Goal: Task Accomplishment & Management: Complete application form

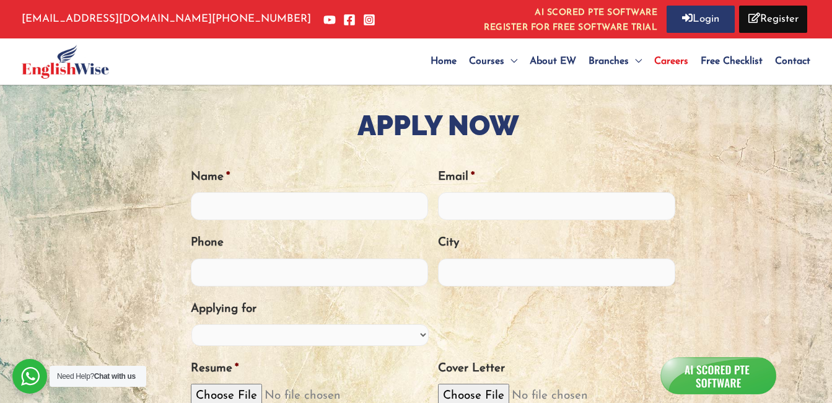
scroll to position [372, 0]
click at [297, 204] on input "Name *" at bounding box center [309, 206] width 237 height 28
type input "[PERSON_NAME]"
type input "[EMAIL_ADDRESS][DOMAIN_NAME]"
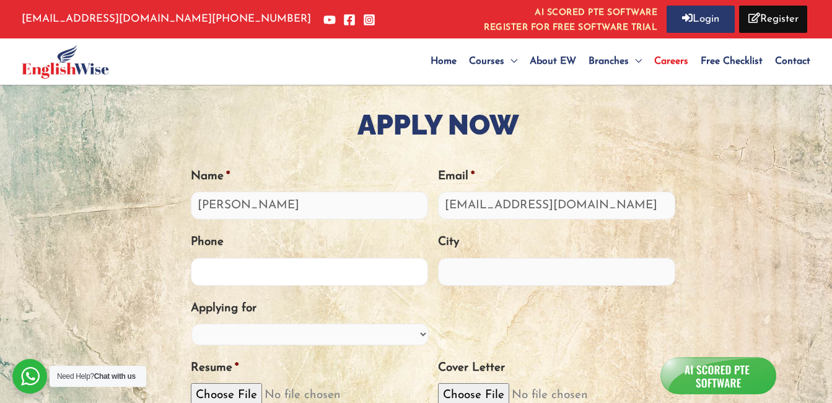
type input "9199560176662"
type input "[GEOGRAPHIC_DATA]"
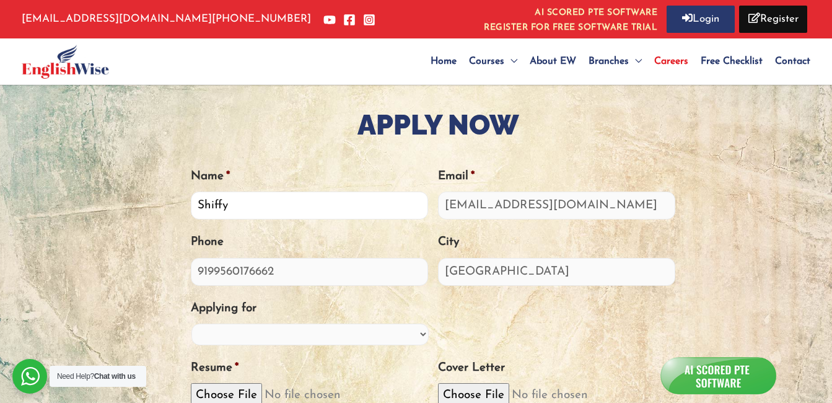
type input "[PERSON_NAME]"
drag, startPoint x: 208, startPoint y: 272, endPoint x: 195, endPoint y: 274, distance: 13.8
click at [195, 274] on input "9199560176662" at bounding box center [309, 272] width 237 height 28
type input "9560176662"
click at [385, 341] on select "PTE Trainer IELTS Trainer OET Trainer PTE/IELTS Sales Consultant Branch Manager…" at bounding box center [310, 335] width 237 height 22
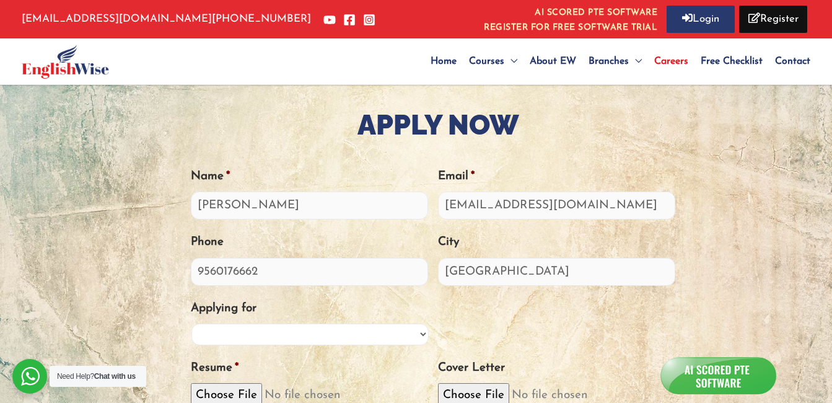
select select "Training Manager"
click at [192, 324] on select "PTE Trainer IELTS Trainer OET Trainer PTE/IELTS Sales Consultant Branch Manager…" at bounding box center [310, 335] width 237 height 22
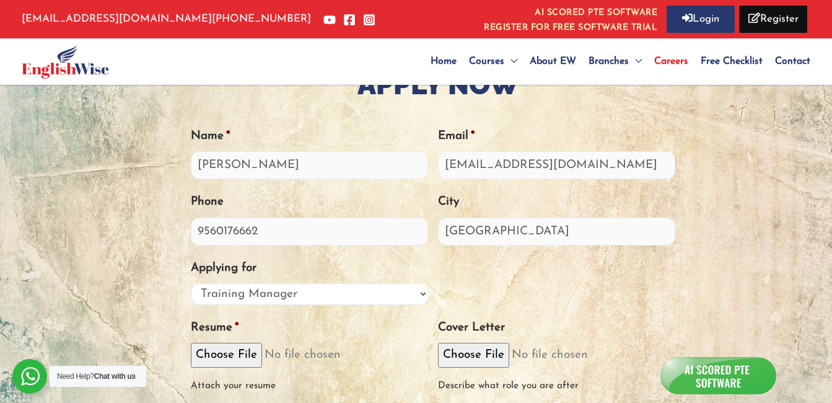
scroll to position [434, 0]
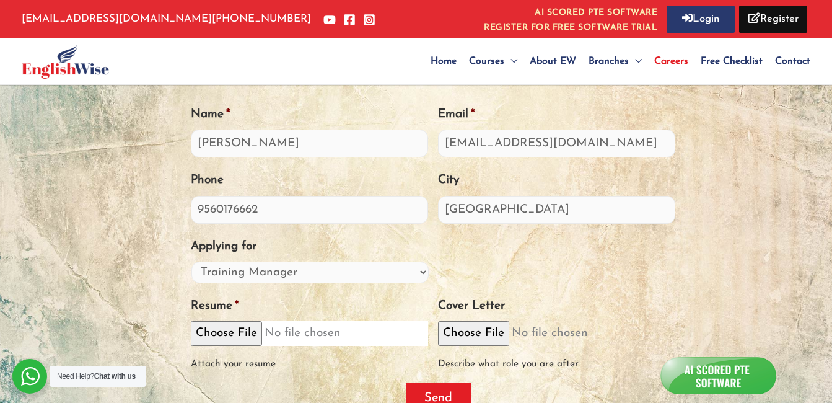
click at [220, 333] on input "Resume *" at bounding box center [309, 333] width 237 height 24
type input "C:\fakepath\Shiffy_Resume Updated (1).docx"
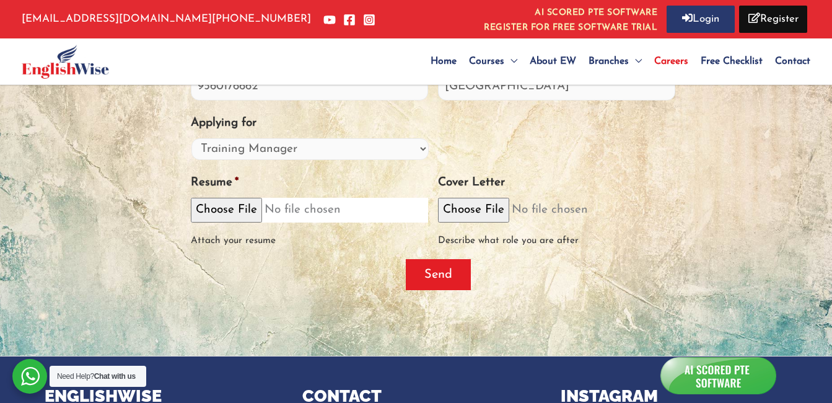
scroll to position [558, 0]
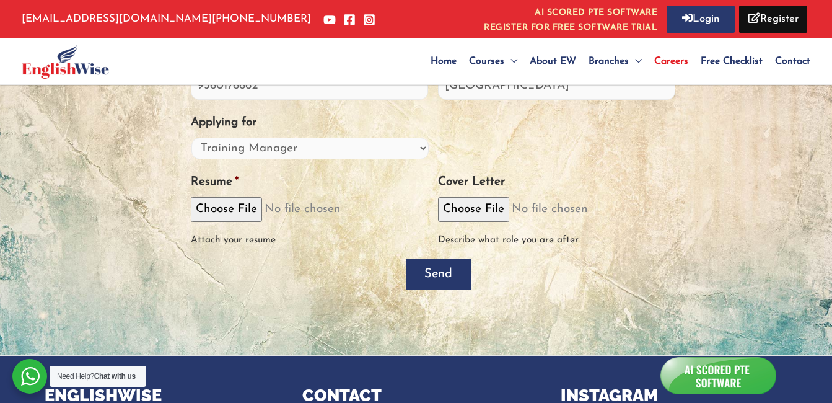
click at [451, 266] on input "Send" at bounding box center [438, 273] width 65 height 31
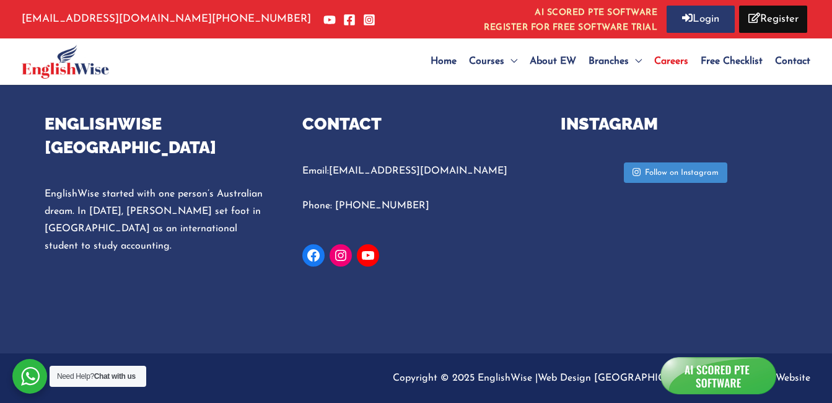
scroll to position [454, 0]
